Goal: Check status: Check status

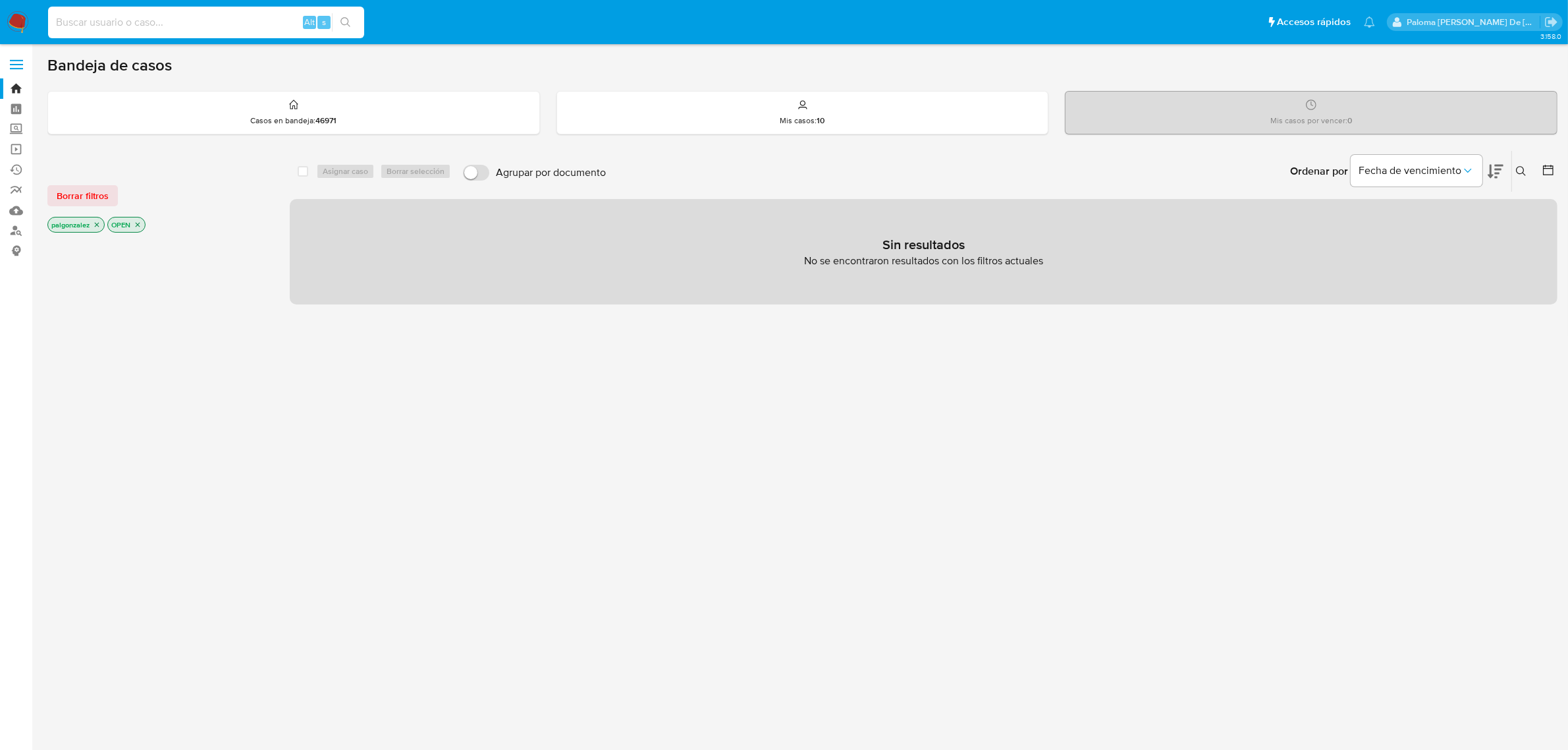
click at [192, 18] on input at bounding box center [206, 22] width 316 height 17
paste input "2543376948"
type input "2543376948"
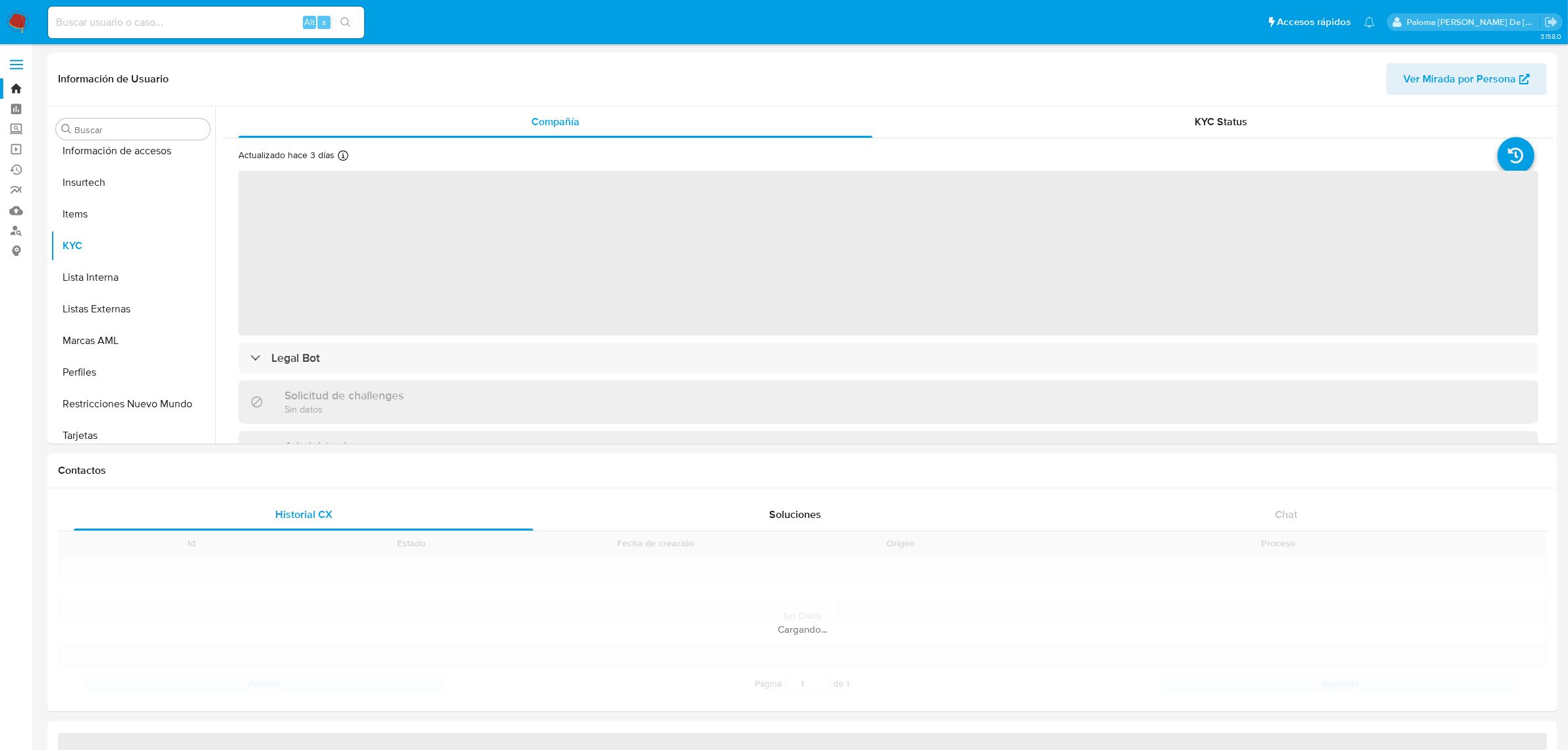
scroll to position [556, 0]
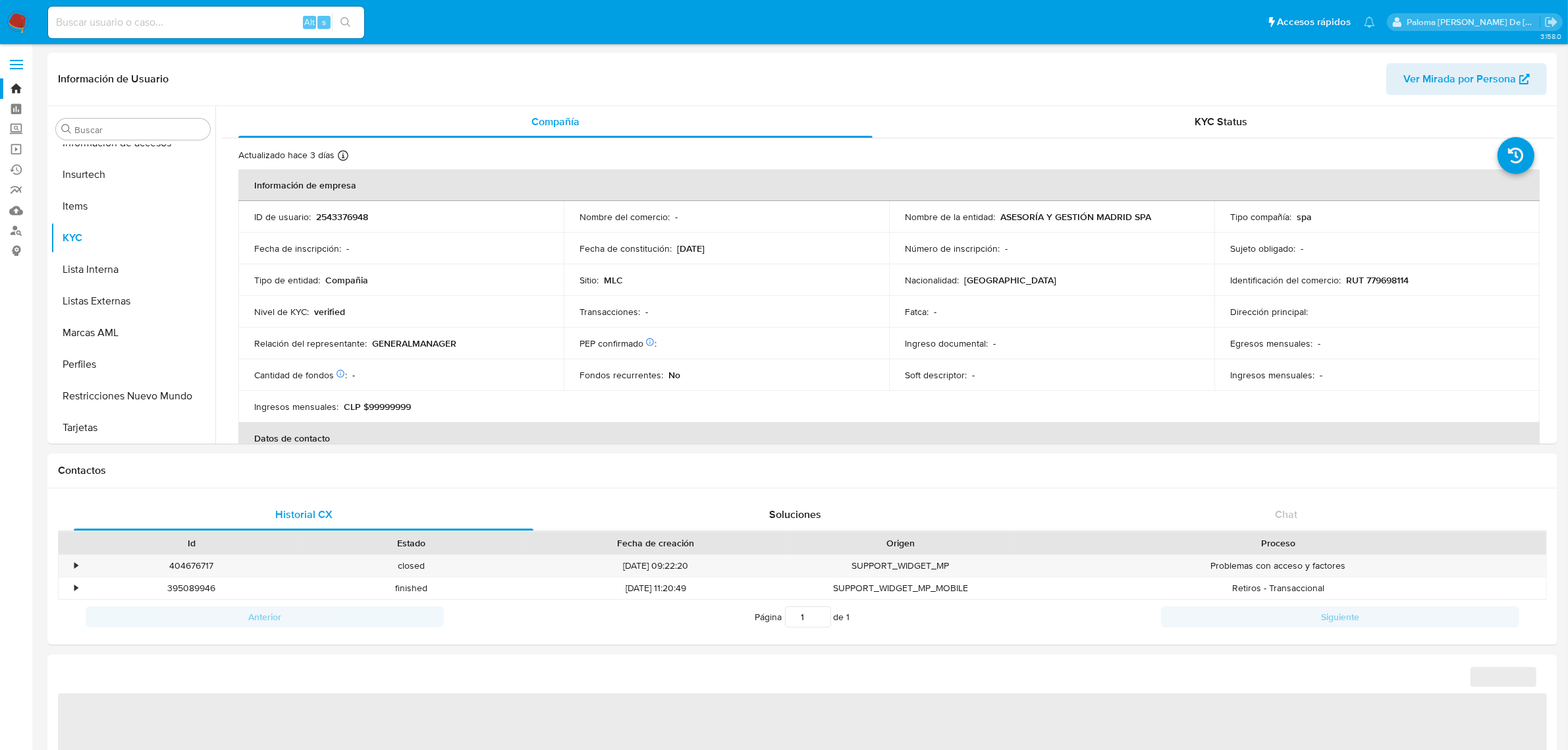
select select "10"
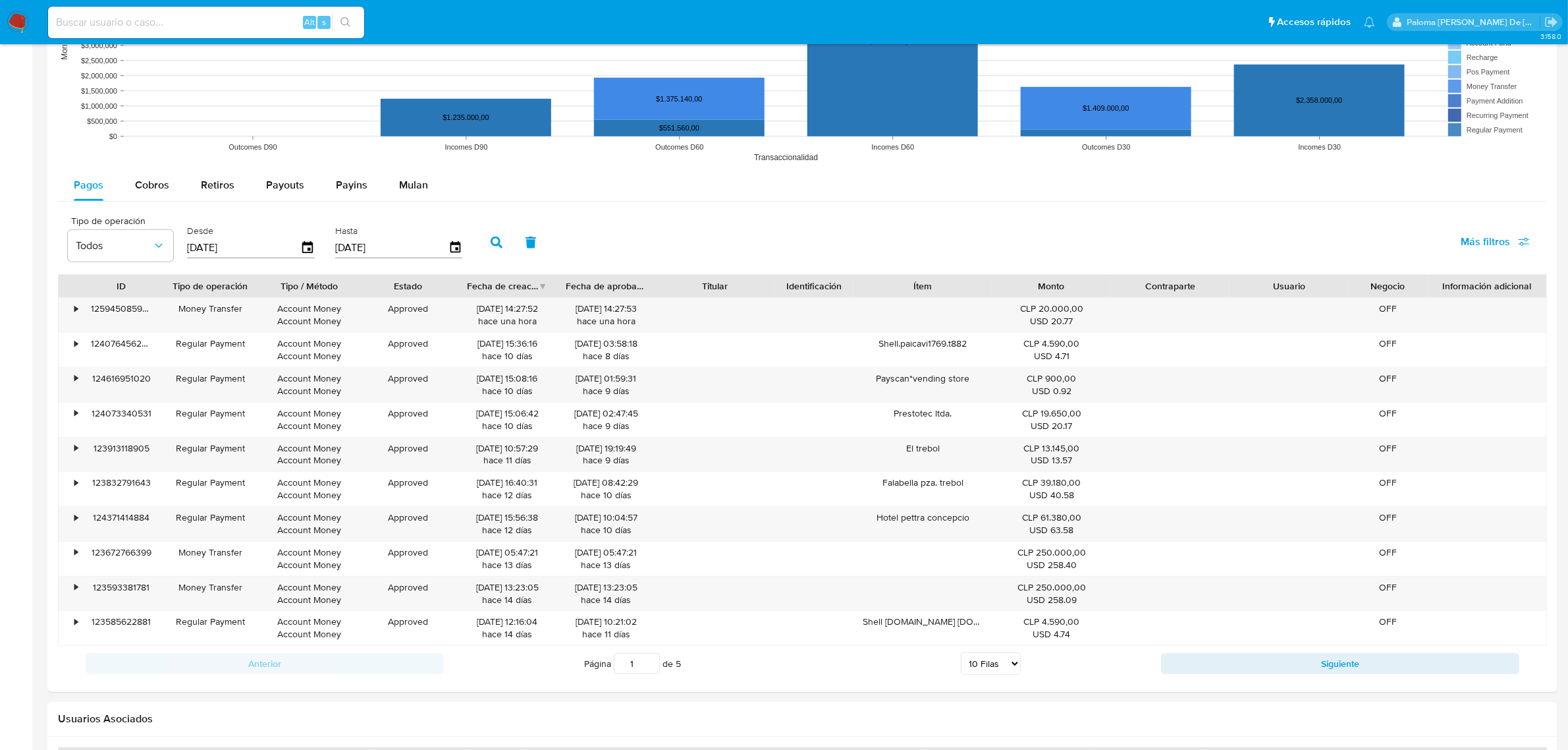
scroll to position [1071, 0]
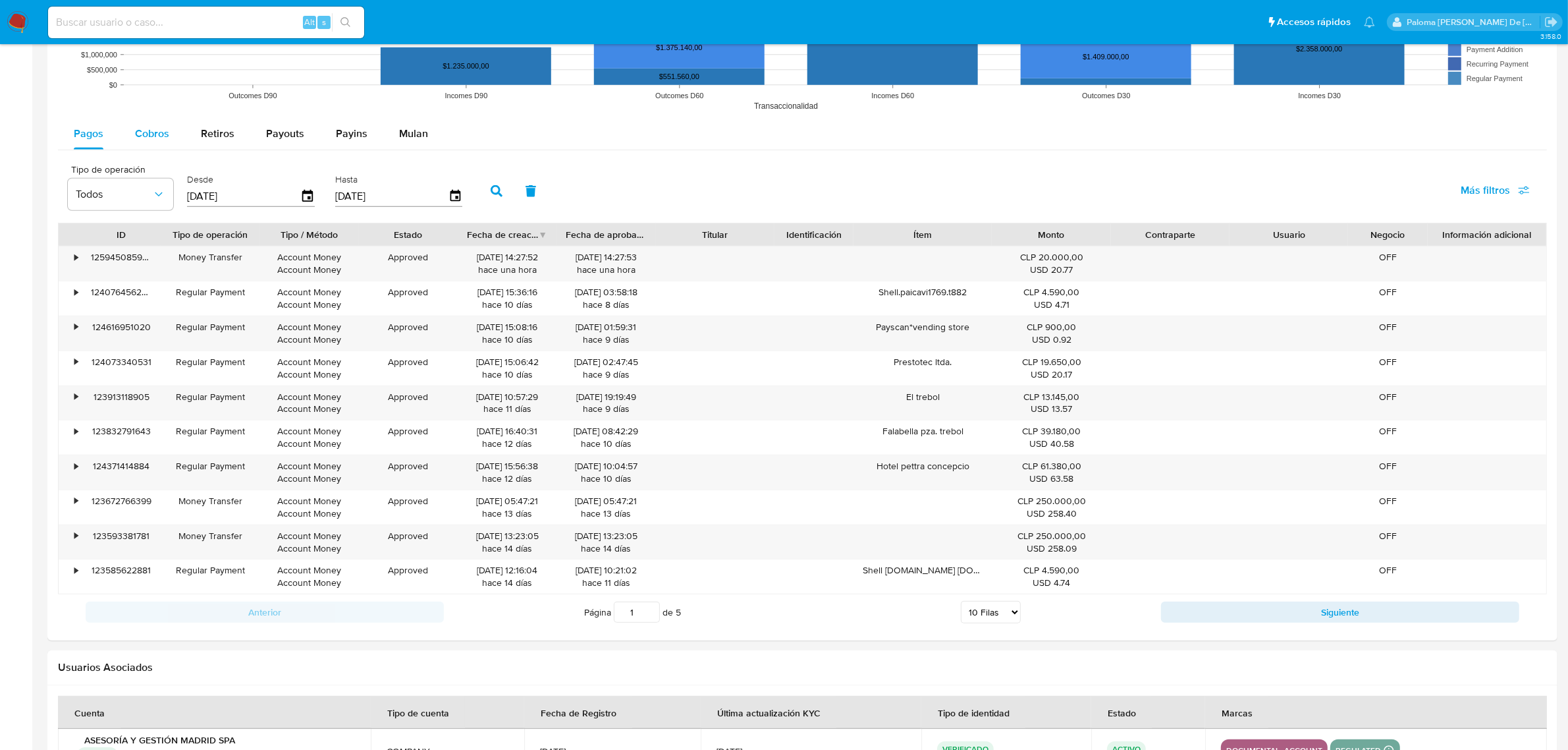
click at [162, 138] on span "Cobros" at bounding box center [151, 133] width 35 height 15
select select "10"
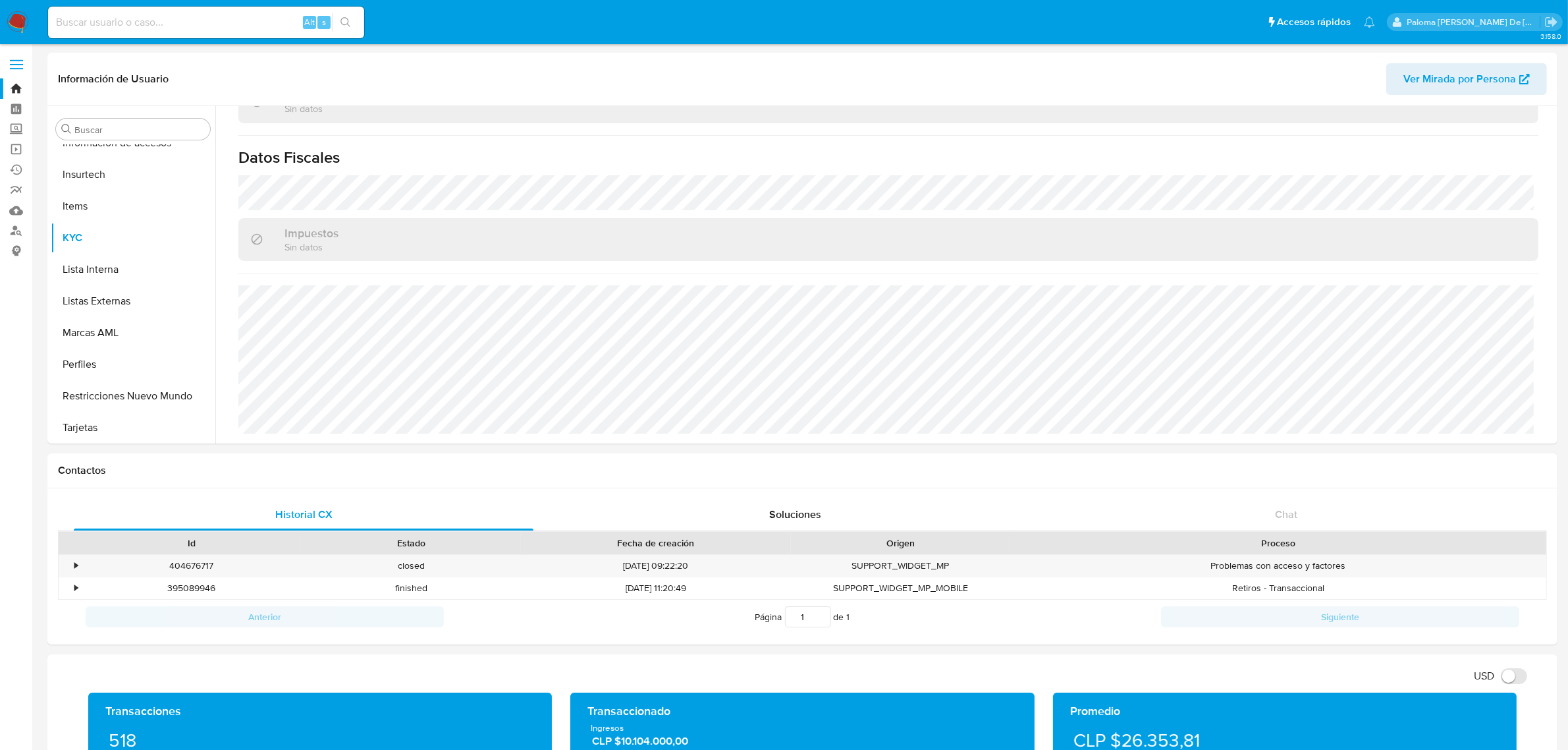
scroll to position [344, 0]
